Goal: Task Accomplishment & Management: Use online tool/utility

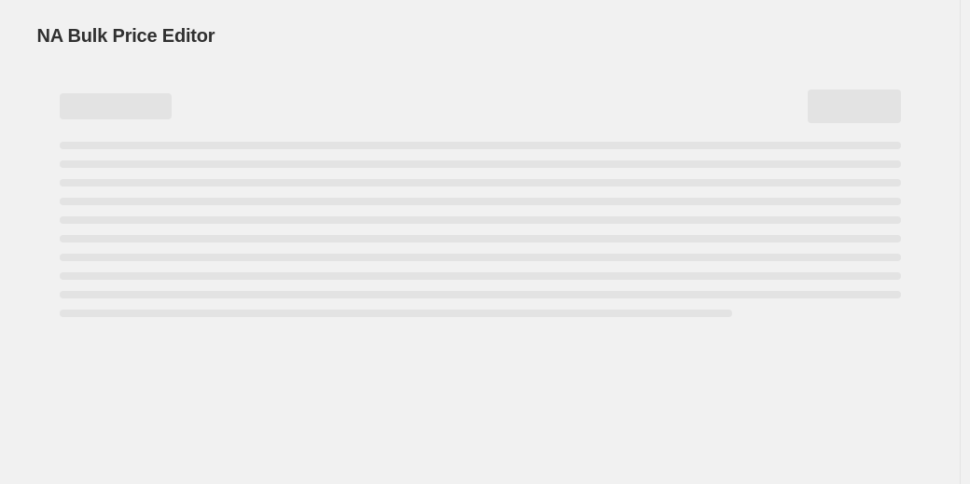
click at [463, 260] on div "Page loading" at bounding box center [480, 257] width 841 height 7
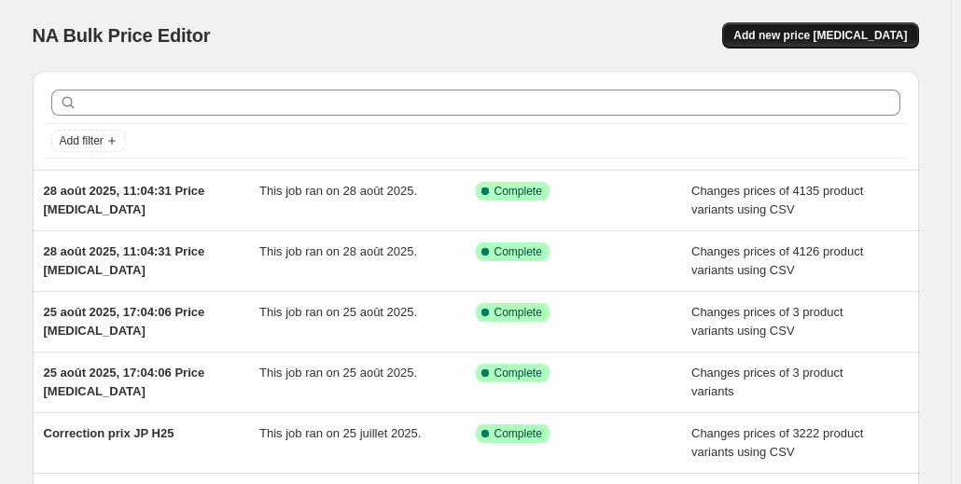
click at [860, 29] on span "Add new price [MEDICAL_DATA]" at bounding box center [820, 35] width 174 height 15
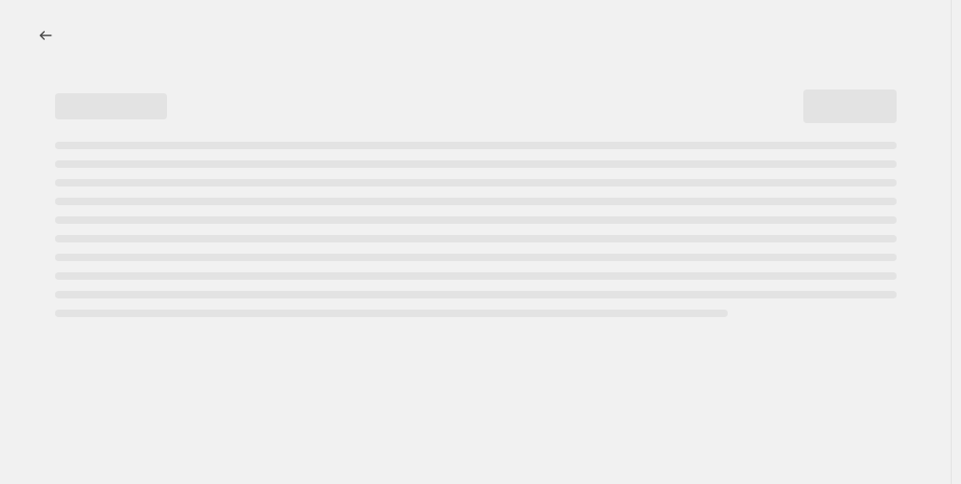
select select "percentage"
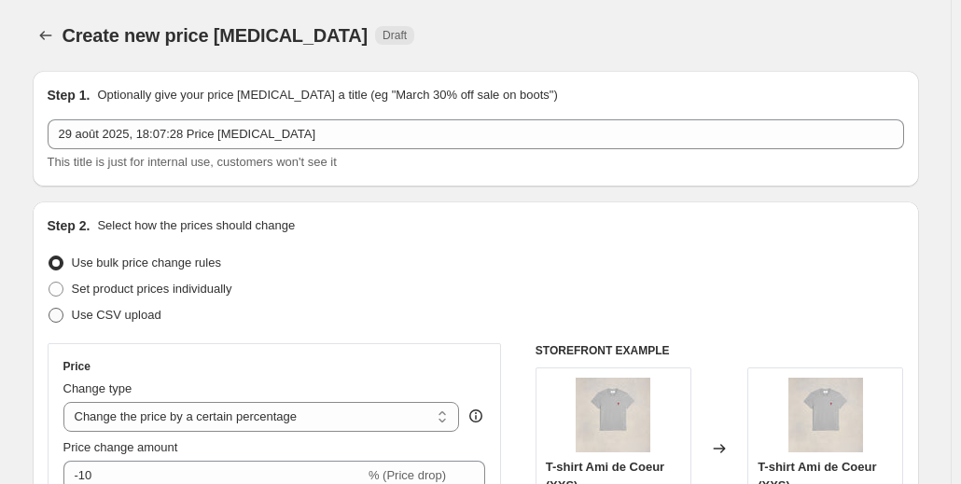
click at [108, 312] on span "Use CSV upload" at bounding box center [117, 315] width 90 height 14
click at [49, 309] on input "Use CSV upload" at bounding box center [49, 308] width 1 height 1
radio input "true"
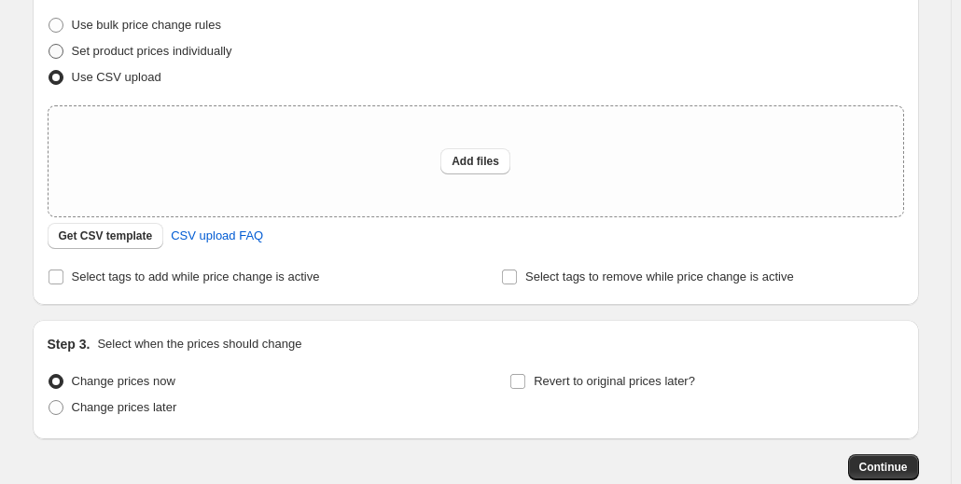
scroll to position [239, 0]
click at [124, 230] on span "Get CSV template" at bounding box center [106, 235] width 94 height 15
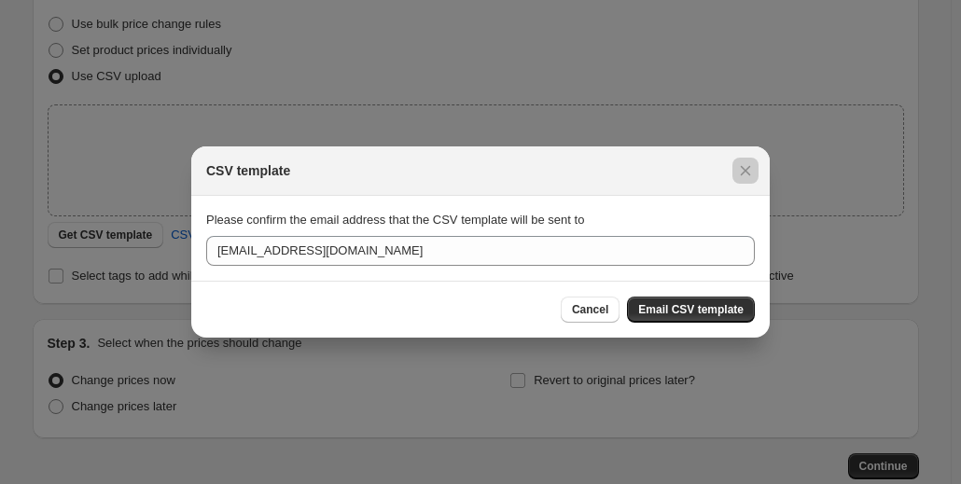
click at [123, 189] on div at bounding box center [480, 242] width 961 height 484
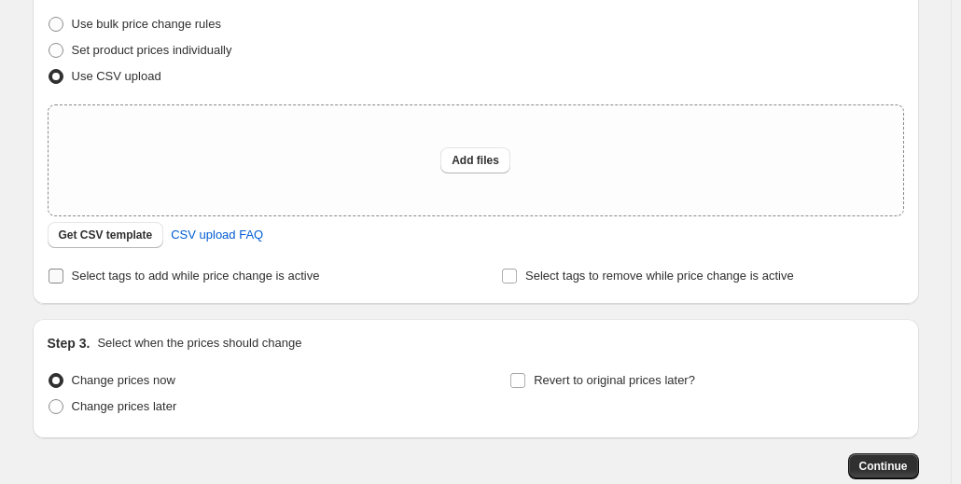
click at [118, 277] on span "Select tags to add while price change is active" at bounding box center [196, 276] width 248 height 14
click at [63, 277] on input "Select tags to add while price change is active" at bounding box center [56, 276] width 15 height 15
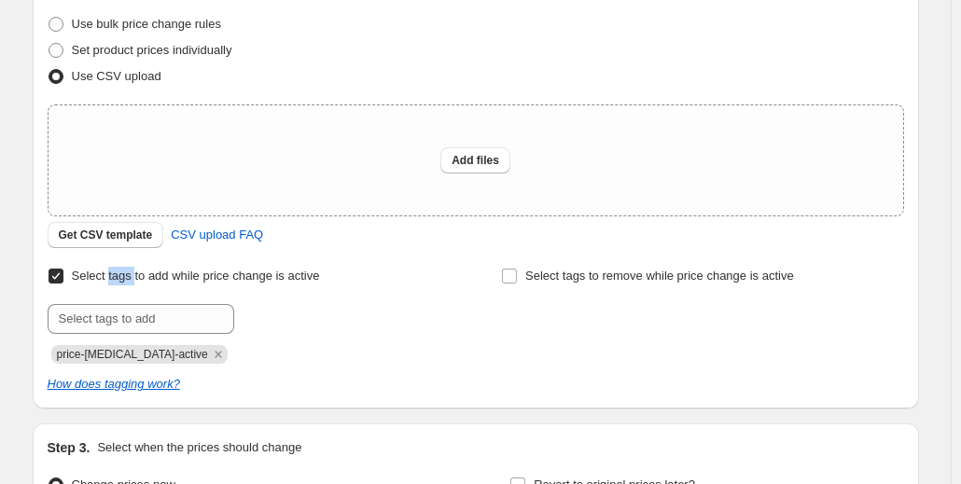
click at [118, 277] on span "Select tags to add while price change is active" at bounding box center [196, 276] width 248 height 14
click at [63, 277] on input "Select tags to add while price change is active" at bounding box center [56, 276] width 15 height 15
checkbox input "false"
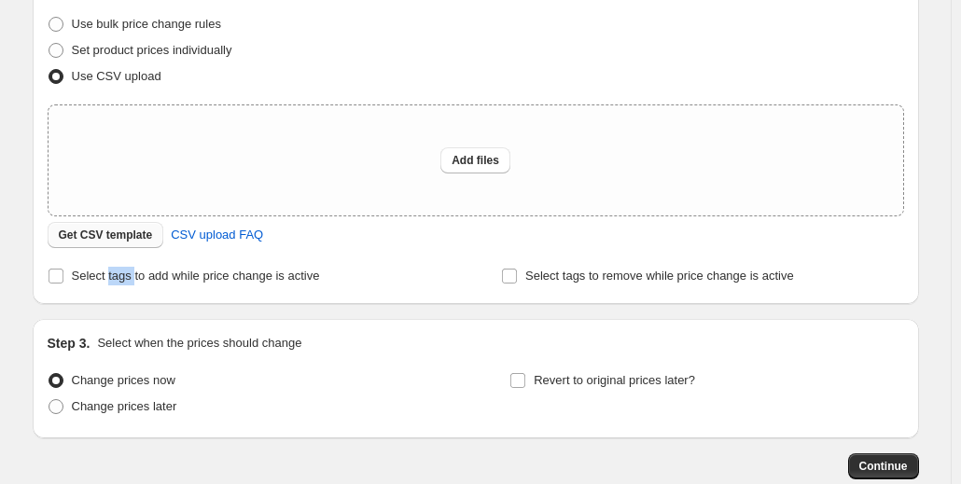
click at [148, 229] on span "Get CSV template" at bounding box center [106, 235] width 94 height 15
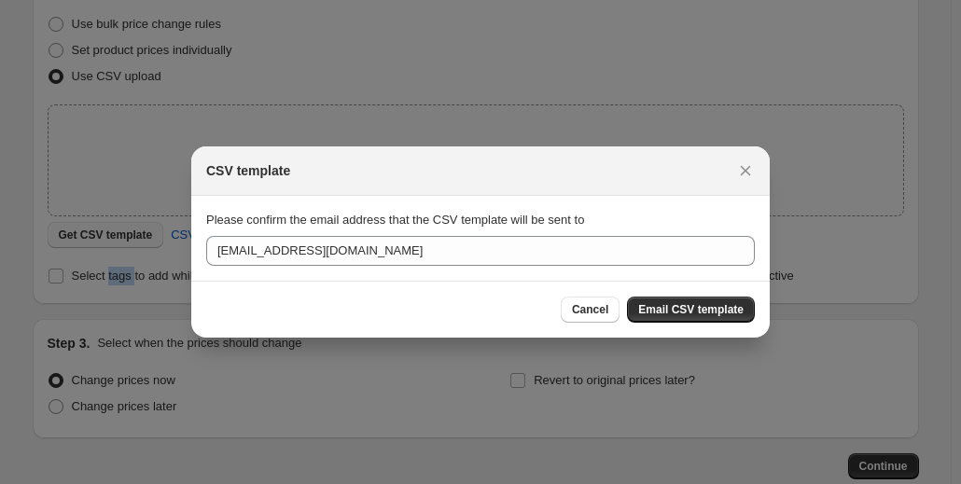
scroll to position [0, 0]
click at [116, 275] on div at bounding box center [480, 242] width 961 height 484
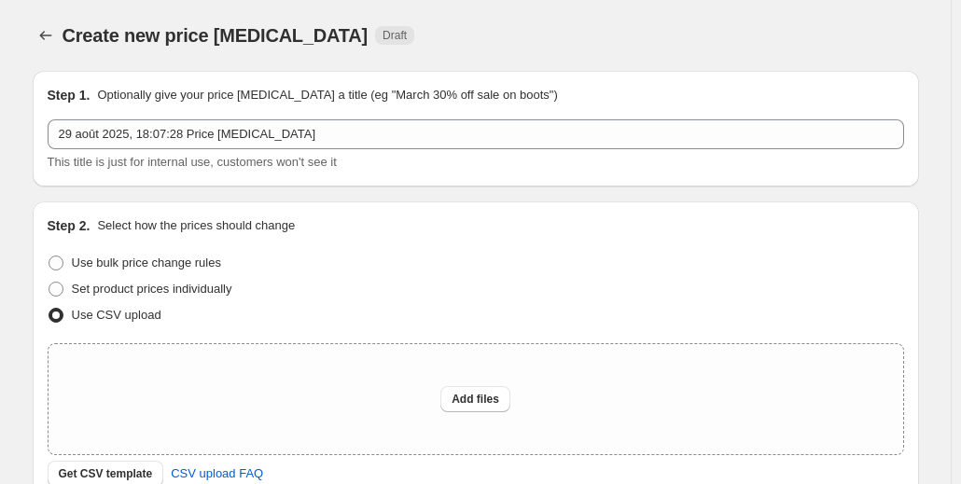
scroll to position [239, 0]
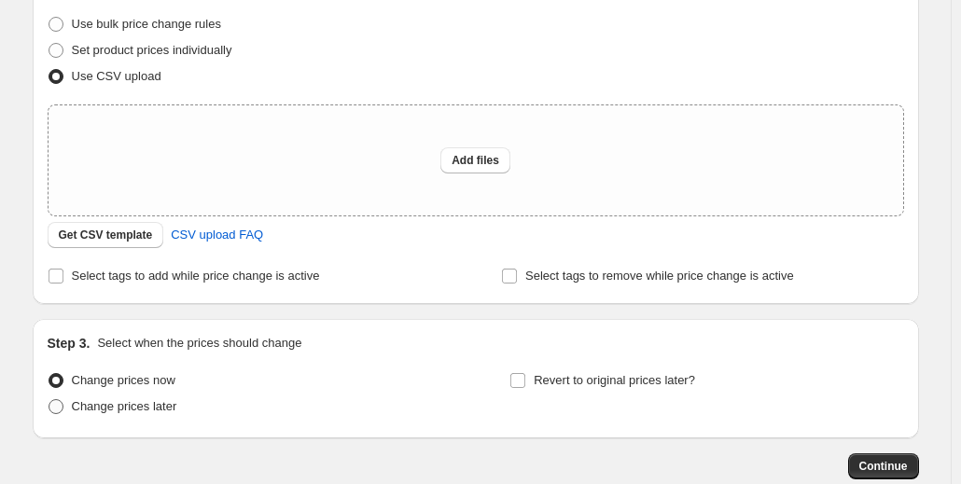
click at [91, 410] on span "Change prices later" at bounding box center [124, 406] width 105 height 14
click at [49, 400] on input "Change prices later" at bounding box center [49, 399] width 1 height 1
radio input "true"
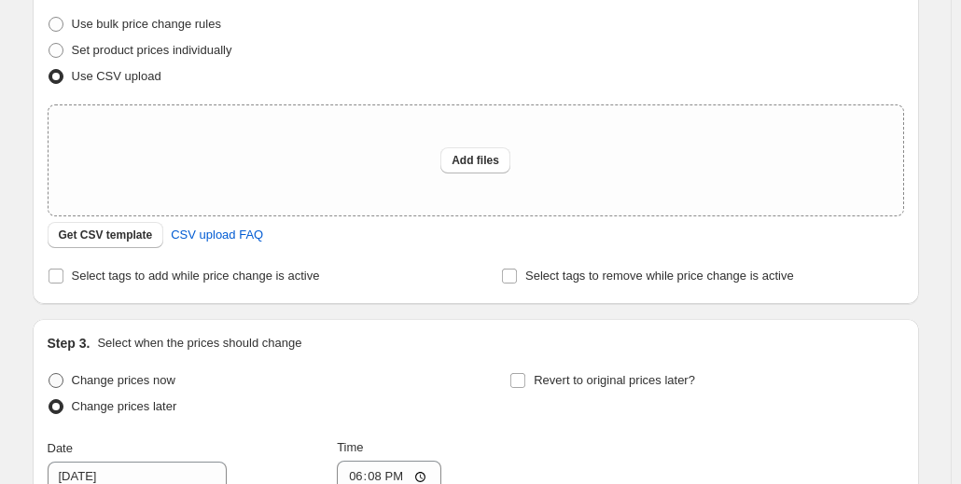
click at [107, 380] on span "Change prices now" at bounding box center [124, 380] width 104 height 14
click at [49, 374] on input "Change prices now" at bounding box center [49, 373] width 1 height 1
radio input "true"
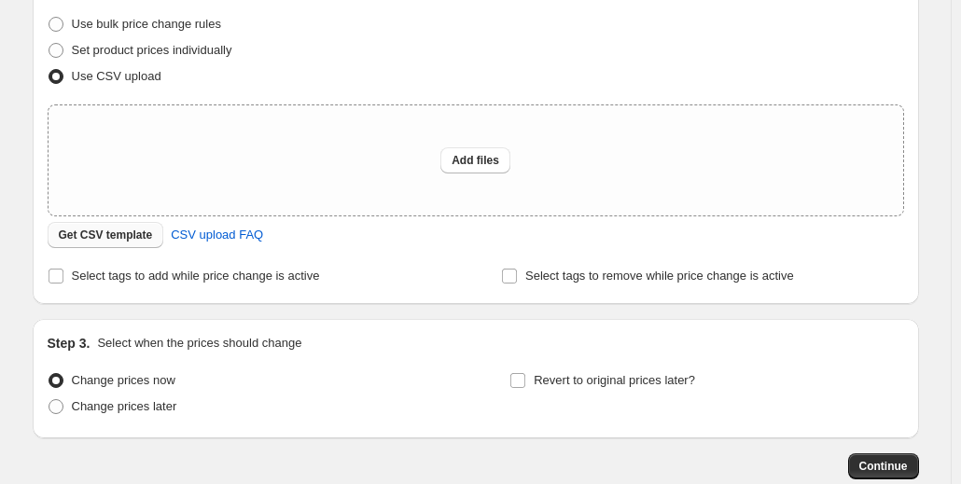
click at [143, 235] on span "Get CSV template" at bounding box center [106, 235] width 94 height 15
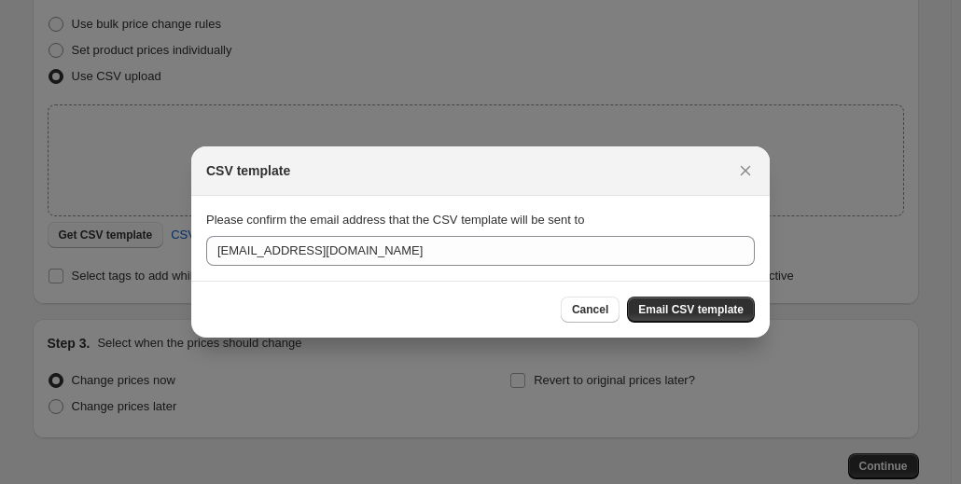
scroll to position [0, 0]
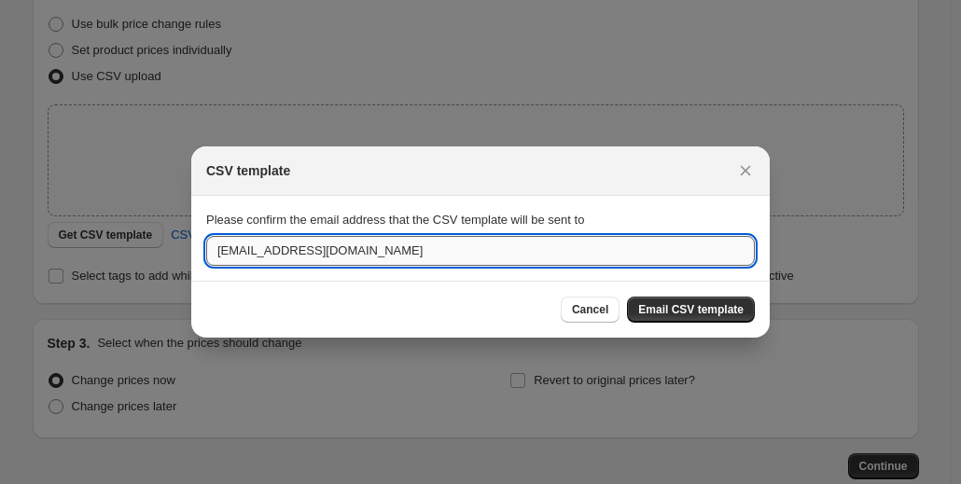
click at [312, 249] on input "[EMAIL_ADDRESS][DOMAIN_NAME]" at bounding box center [480, 251] width 549 height 30
click at [258, 253] on input "[EMAIL_ADDRESS][DOMAIN_NAME]" at bounding box center [480, 251] width 549 height 30
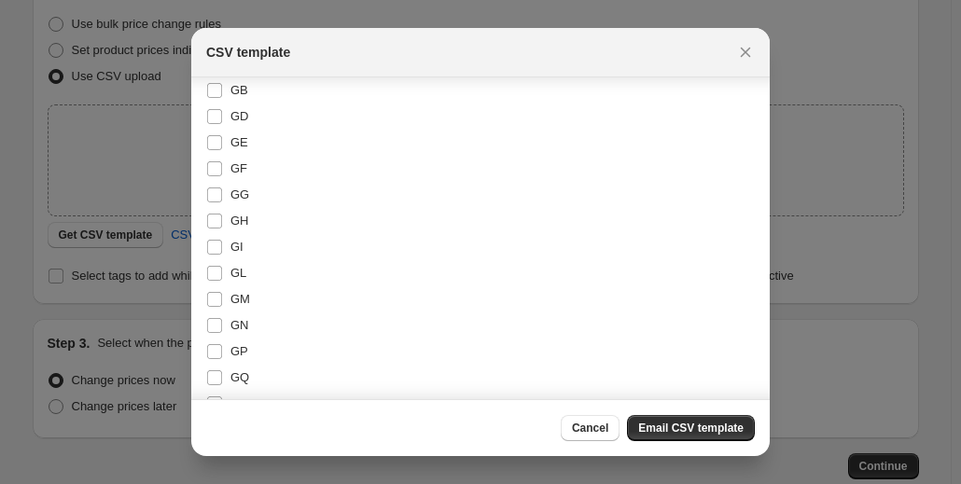
scroll to position [1696, 0]
type input "[EMAIL_ADDRESS][DOMAIN_NAME]"
click at [233, 95] on span "GB" at bounding box center [239, 93] width 18 height 14
click at [222, 95] on input "GB" at bounding box center [214, 93] width 15 height 15
checkbox input "true"
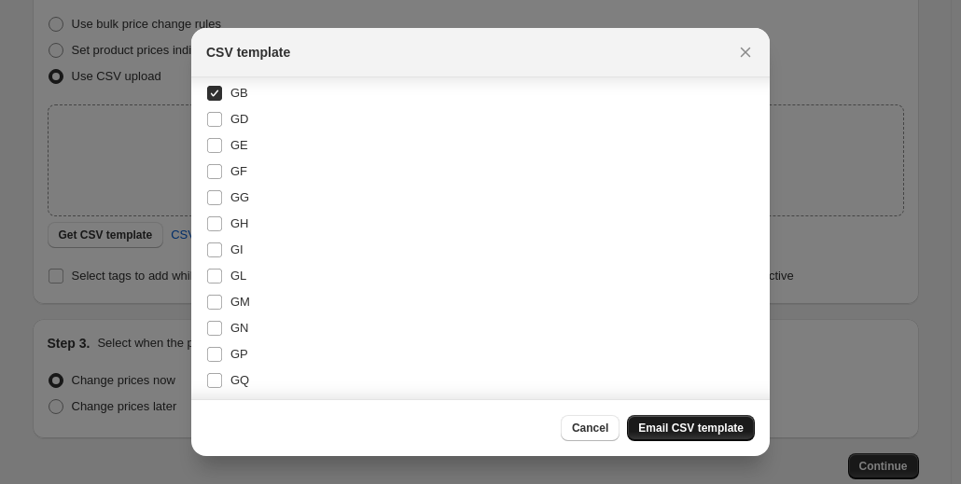
click at [677, 434] on span "Email CSV template" at bounding box center [690, 428] width 105 height 15
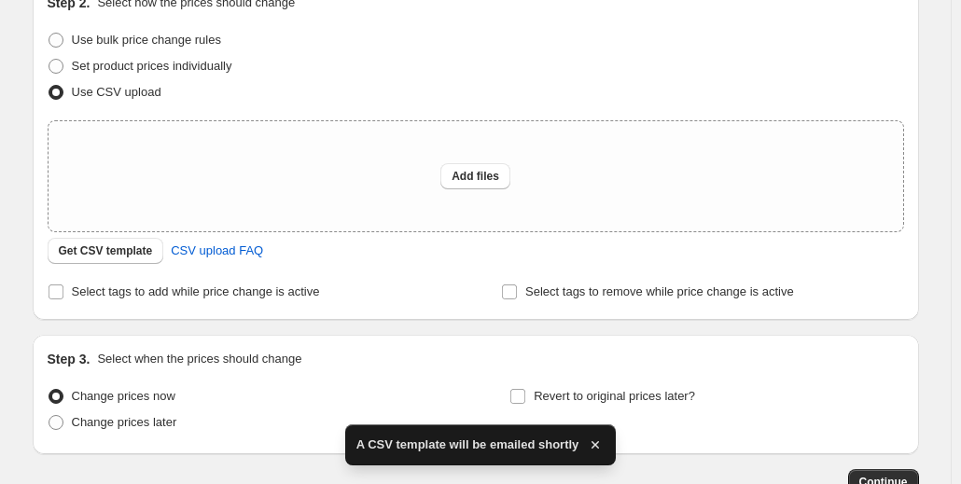
scroll to position [225, 0]
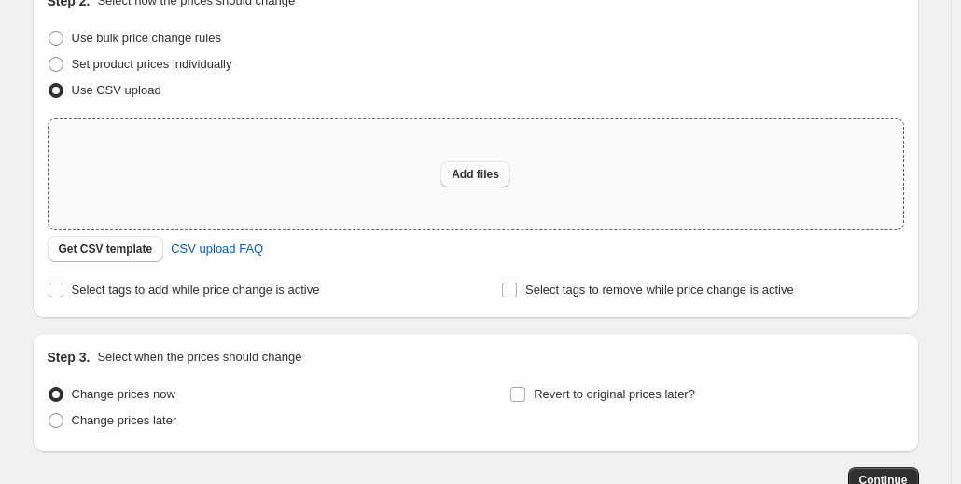
click at [466, 174] on span "Add files" at bounding box center [475, 174] width 48 height 15
type input "C:\fakepath\correction prix uk final.csv"
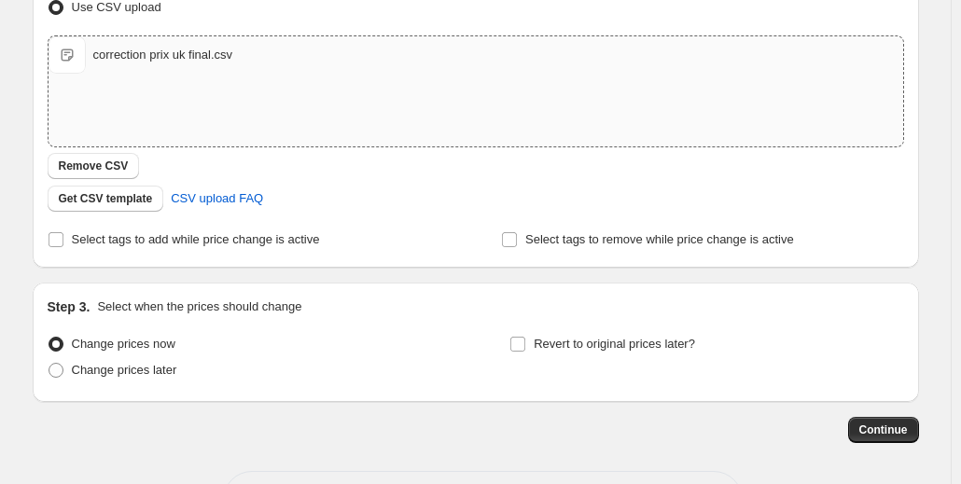
scroll to position [312, 0]
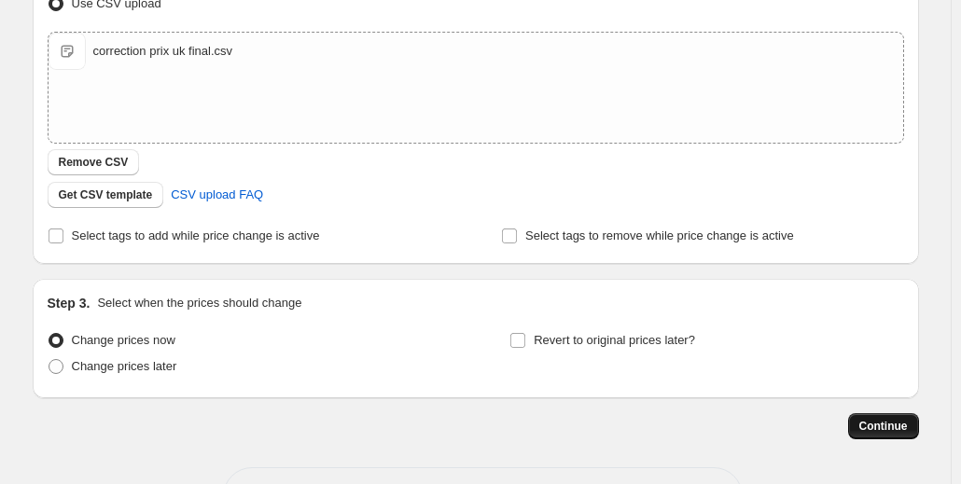
click at [914, 424] on button "Continue" at bounding box center [883, 426] width 71 height 26
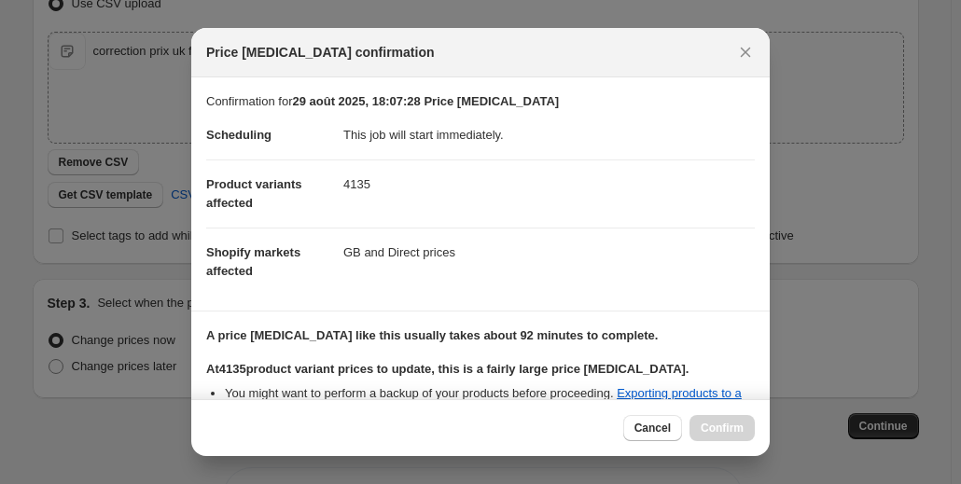
scroll to position [215, 0]
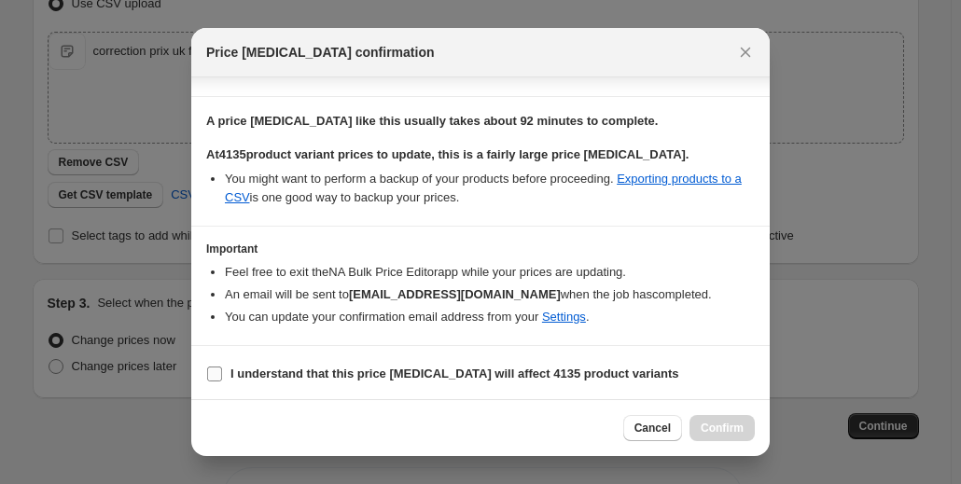
click at [239, 371] on b "I understand that this price [MEDICAL_DATA] will affect 4135 product variants" at bounding box center [454, 374] width 449 height 14
click at [222, 371] on input "I understand that this price [MEDICAL_DATA] will affect 4135 product variants" at bounding box center [214, 374] width 15 height 15
checkbox input "true"
click at [725, 437] on button "Confirm" at bounding box center [721, 428] width 65 height 26
